Goal: Task Accomplishment & Management: Manage account settings

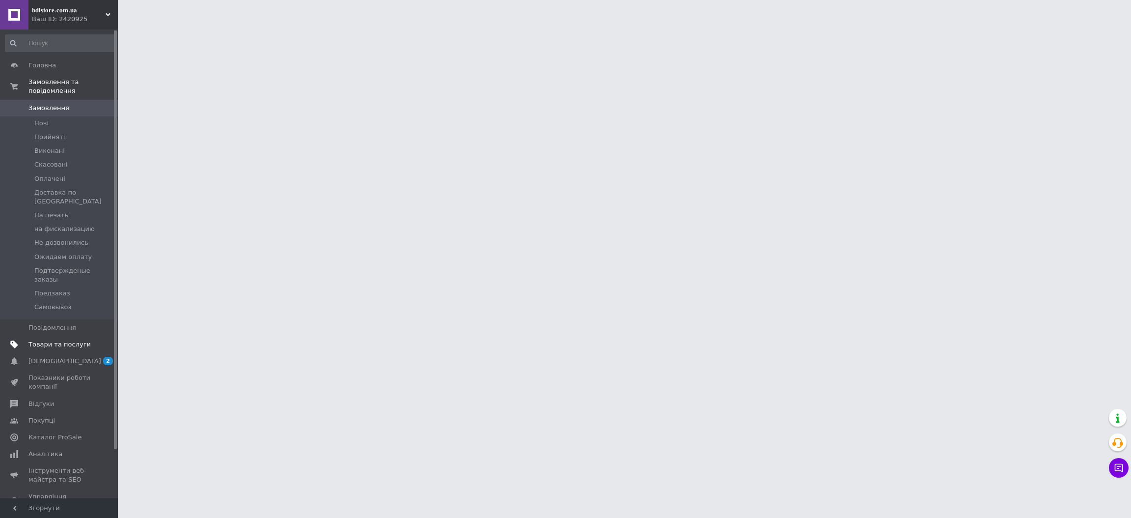
click at [61, 340] on span "Товари та послуги" at bounding box center [59, 344] width 62 height 9
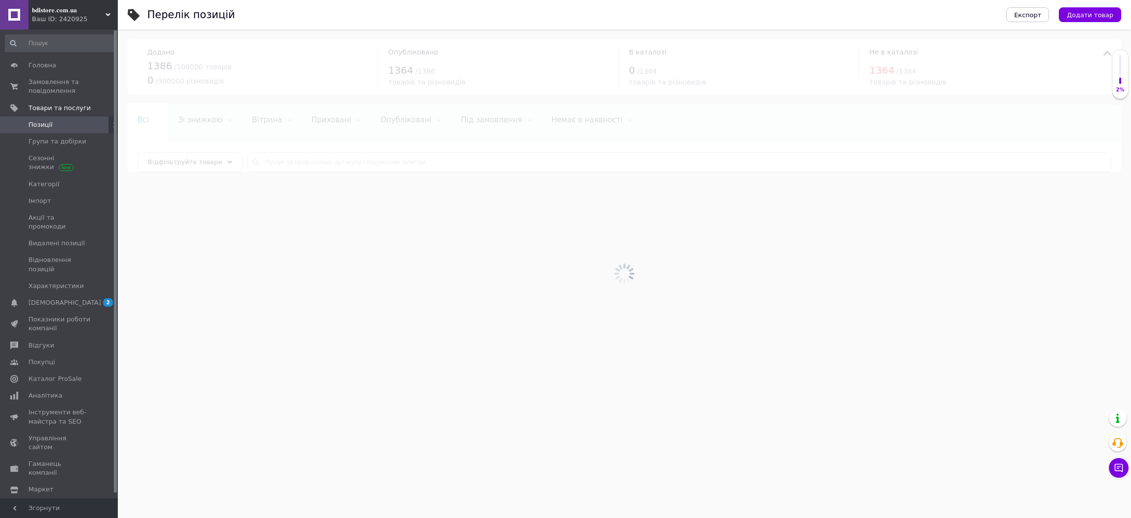
click at [266, 167] on div at bounding box center [625, 273] width 1014 height 488
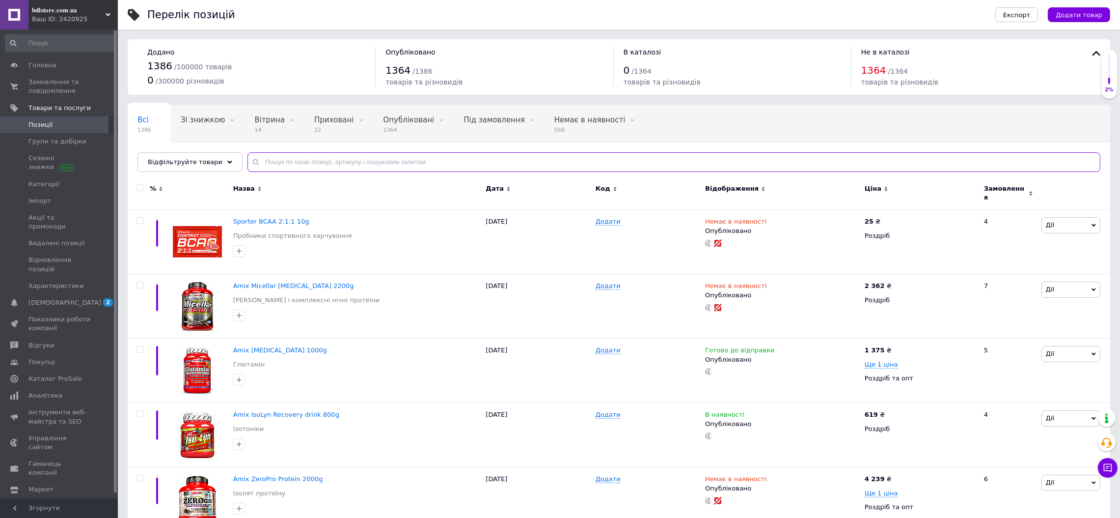
click at [287, 165] on input "text" at bounding box center [674, 162] width 853 height 20
paste input "530434201"
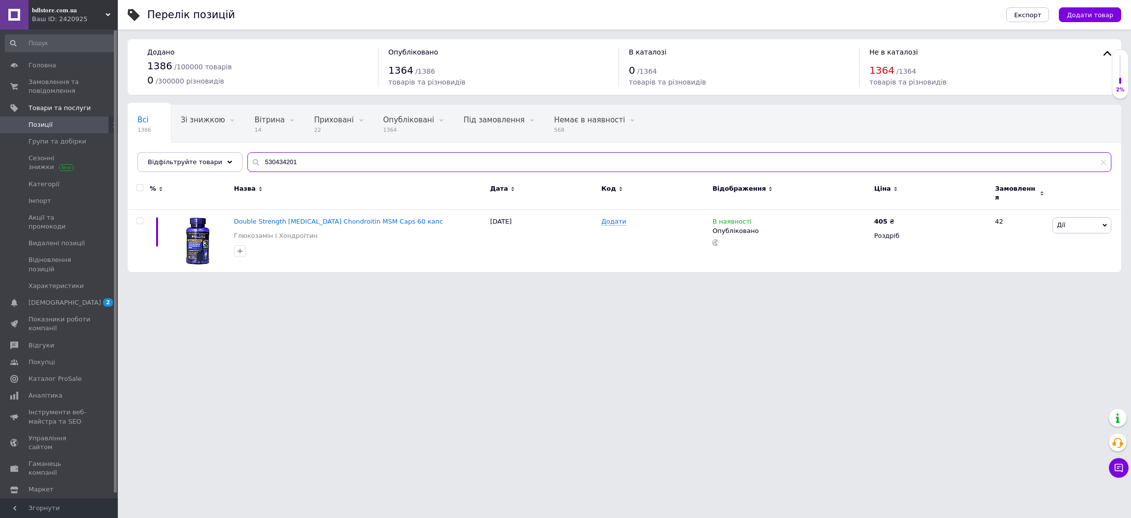
click at [274, 161] on input "530434201" at bounding box center [680, 162] width 864 height 20
type input "530434201"
click at [897, 218] on icon at bounding box center [900, 221] width 6 height 6
click at [940, 207] on input "405" at bounding box center [945, 210] width 75 height 20
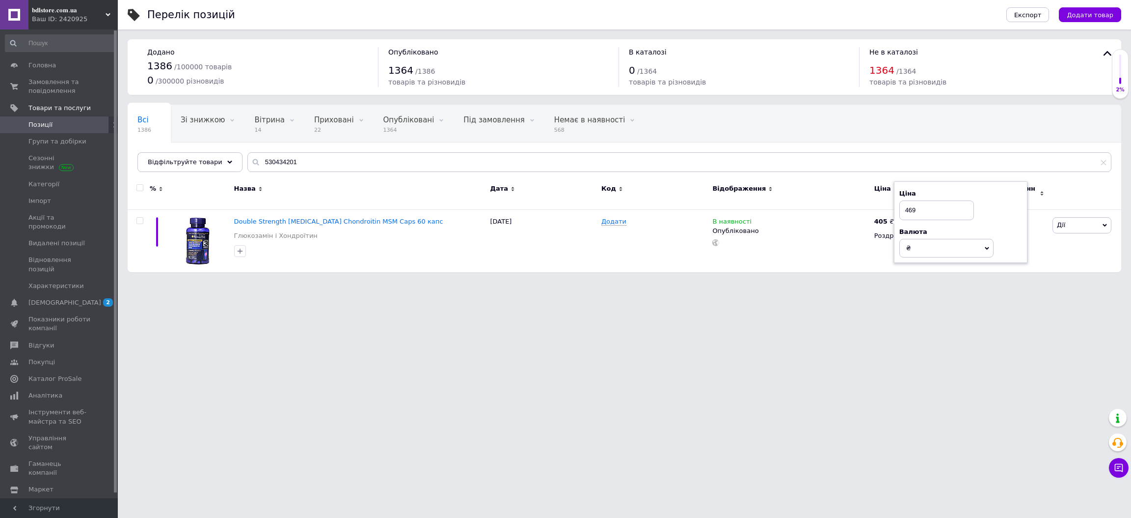
type input "469"
click at [558, 282] on html "𝐛𝐝𝐥𝐬𝐭𝐨𝐫𝐞.𝐜𝐨𝐦.𝐮𝐚 Ваш ID: 2420925 Сайт 𝐛𝐝𝐥𝐬𝐭𝐨𝐫𝐞.𝐜𝐨𝐦.𝐮𝐚 Кабінет покупця Перевірити…" at bounding box center [565, 141] width 1131 height 282
